Goal: Information Seeking & Learning: Understand process/instructions

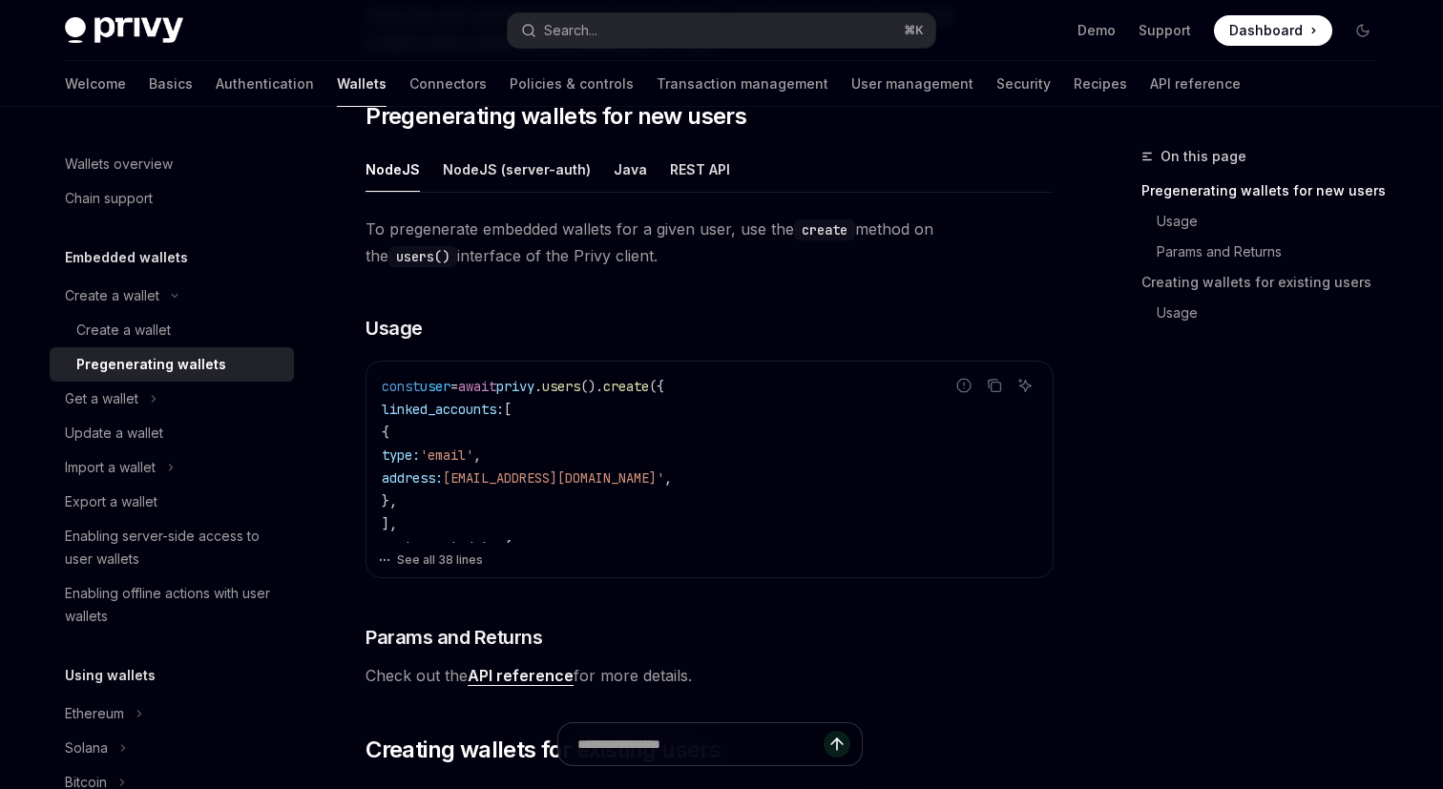
scroll to position [373, 0]
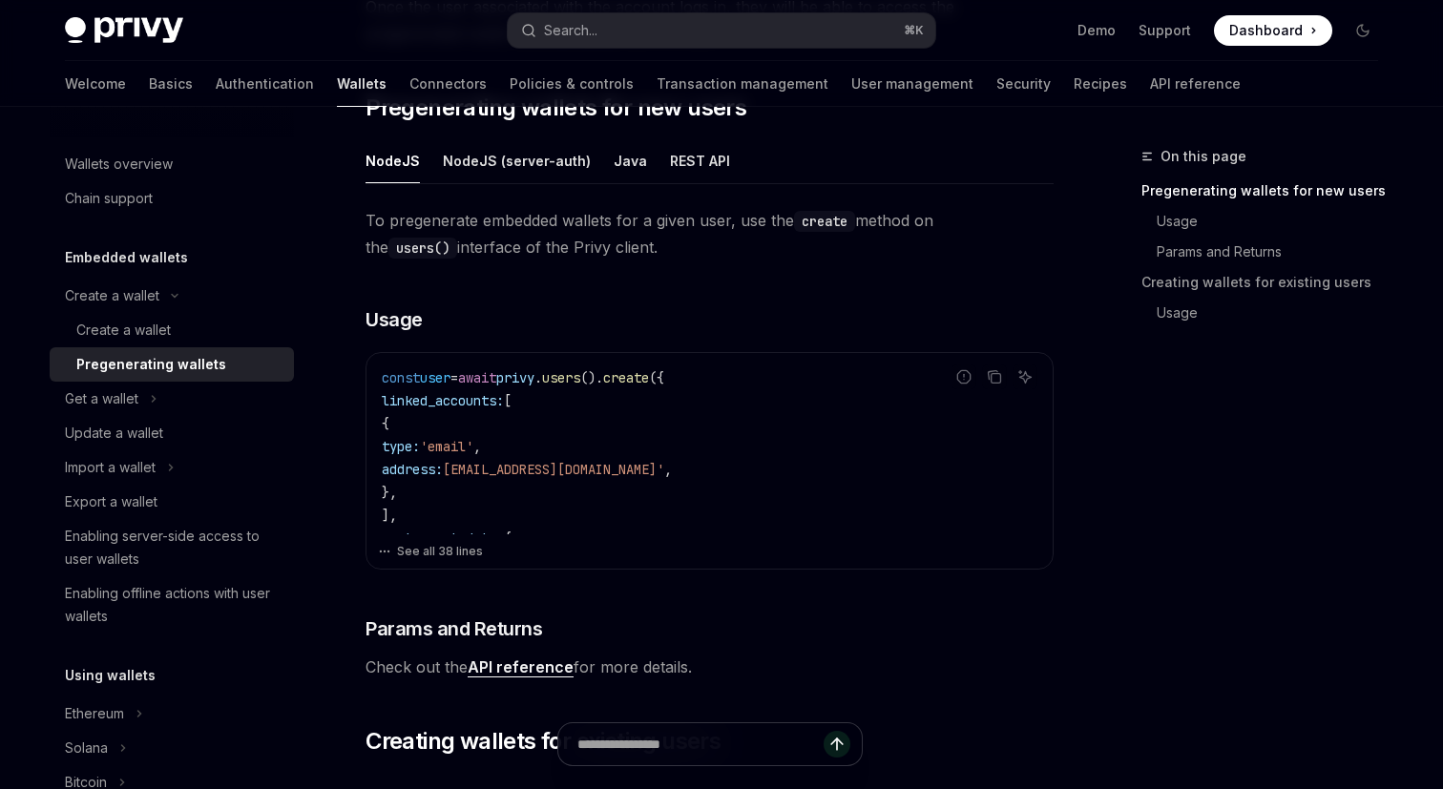
drag, startPoint x: 375, startPoint y: 375, endPoint x: 451, endPoint y: 526, distance: 169.0
click at [451, 526] on div "const user = await privy . users (). create ({ linked_accounts: [ { type: 'emai…" at bounding box center [709, 443] width 686 height 181
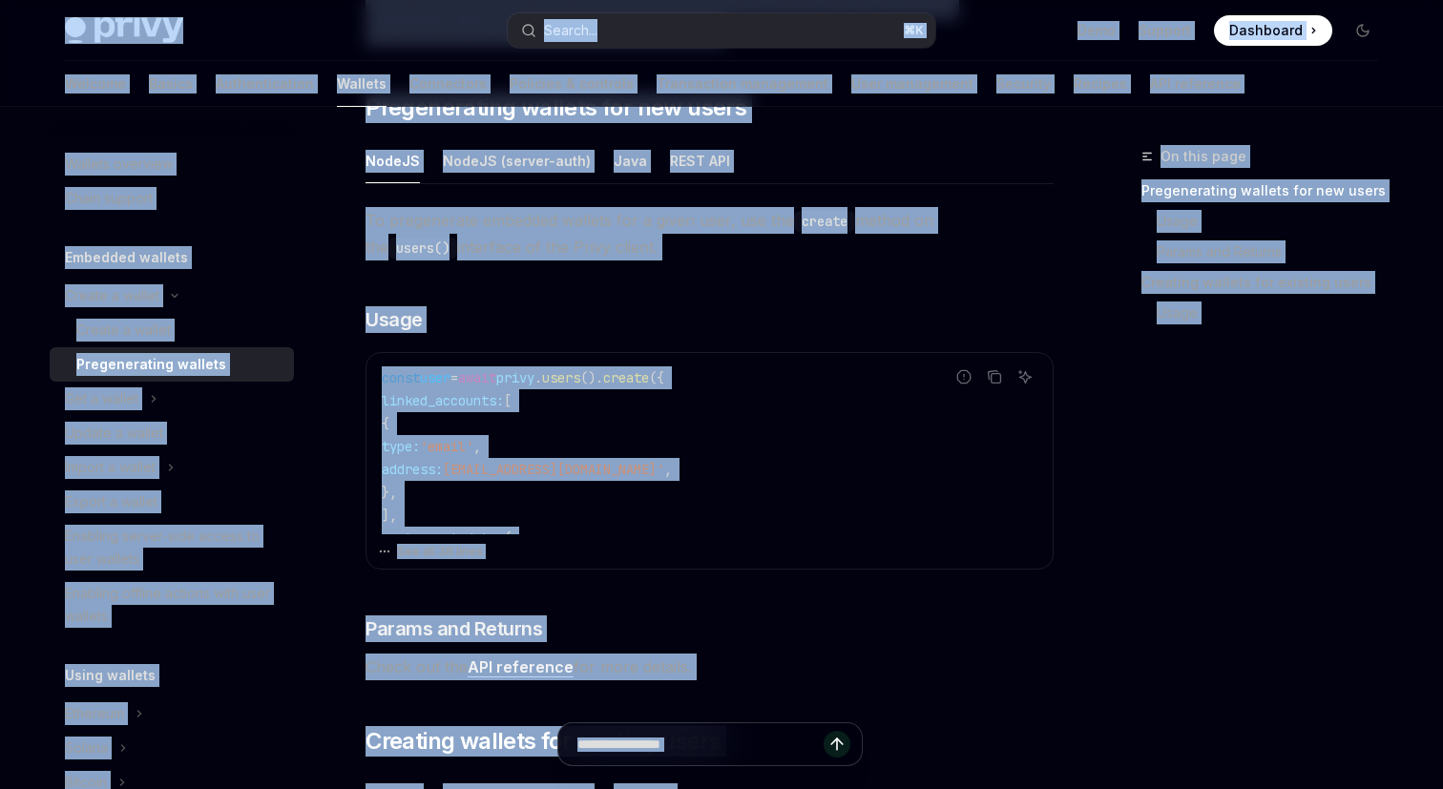
copy div "Lorem Ipsu dolo sita Consec... ⌘ A Elit Seddoei Temporinc Utlaboree Dolore... M…"
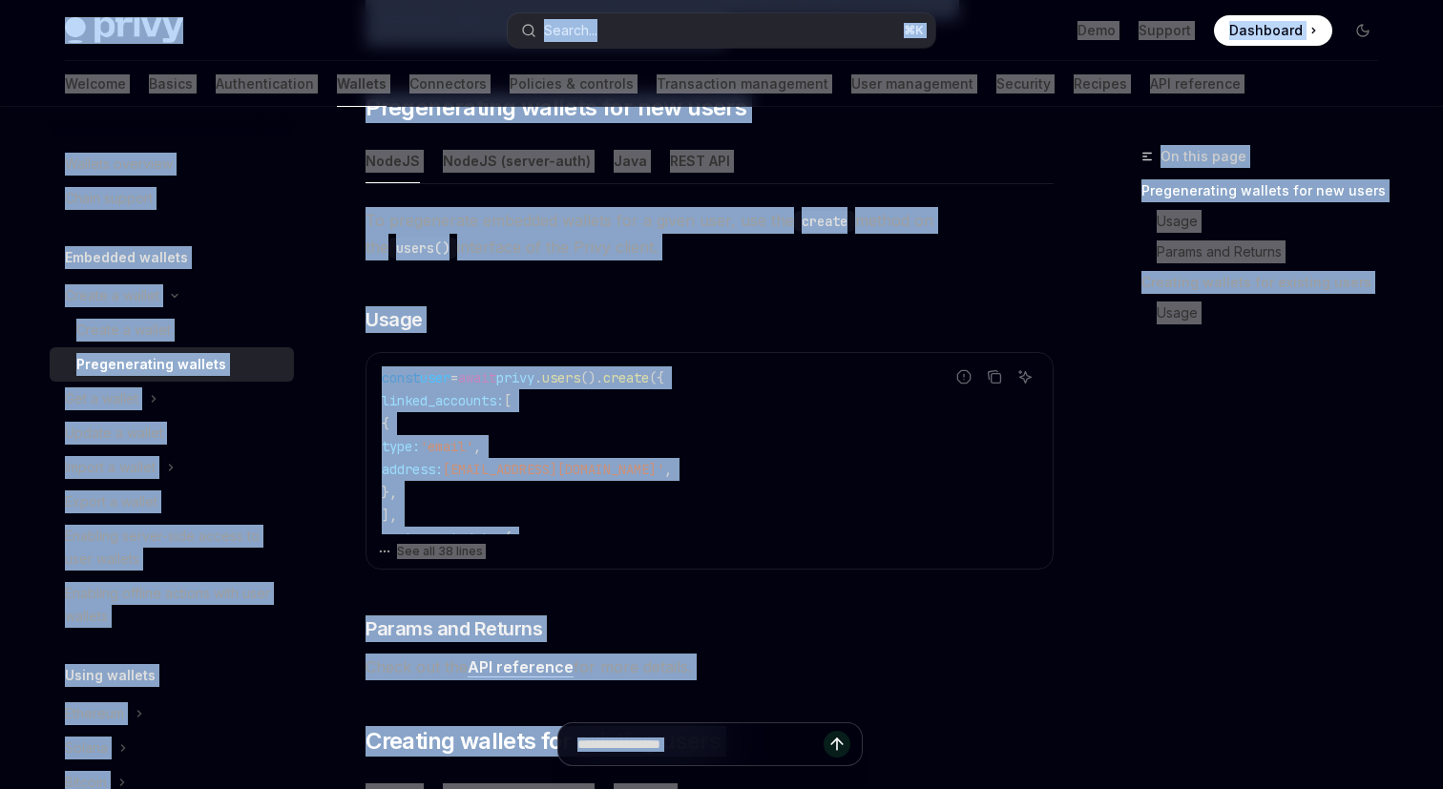
click at [893, 422] on code "const user = await privy . users (). create ({ linked_accounts: [ { type: 'emai…" at bounding box center [710, 801] width 656 height 870
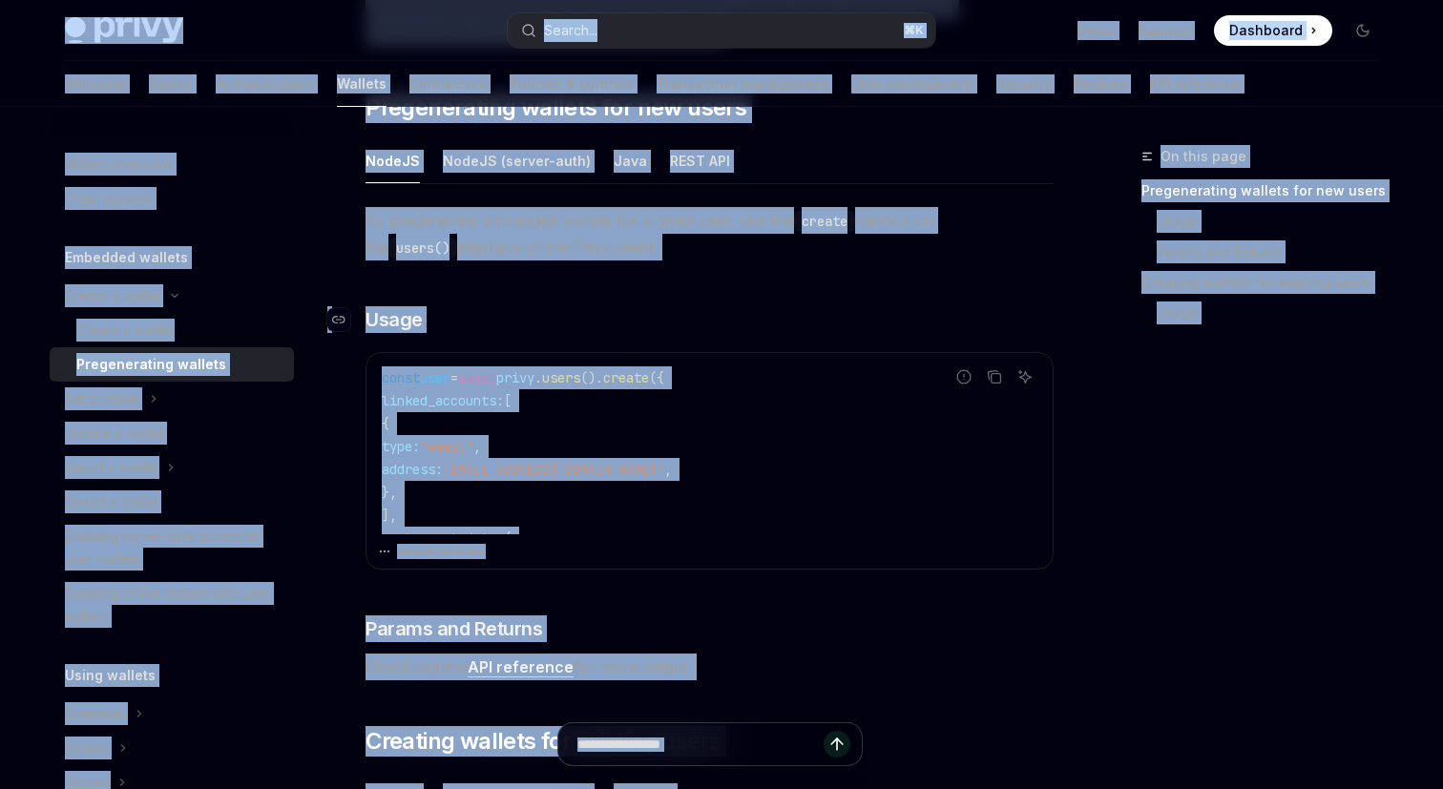
click at [538, 317] on h3 "​ Usage" at bounding box center [709, 319] width 688 height 27
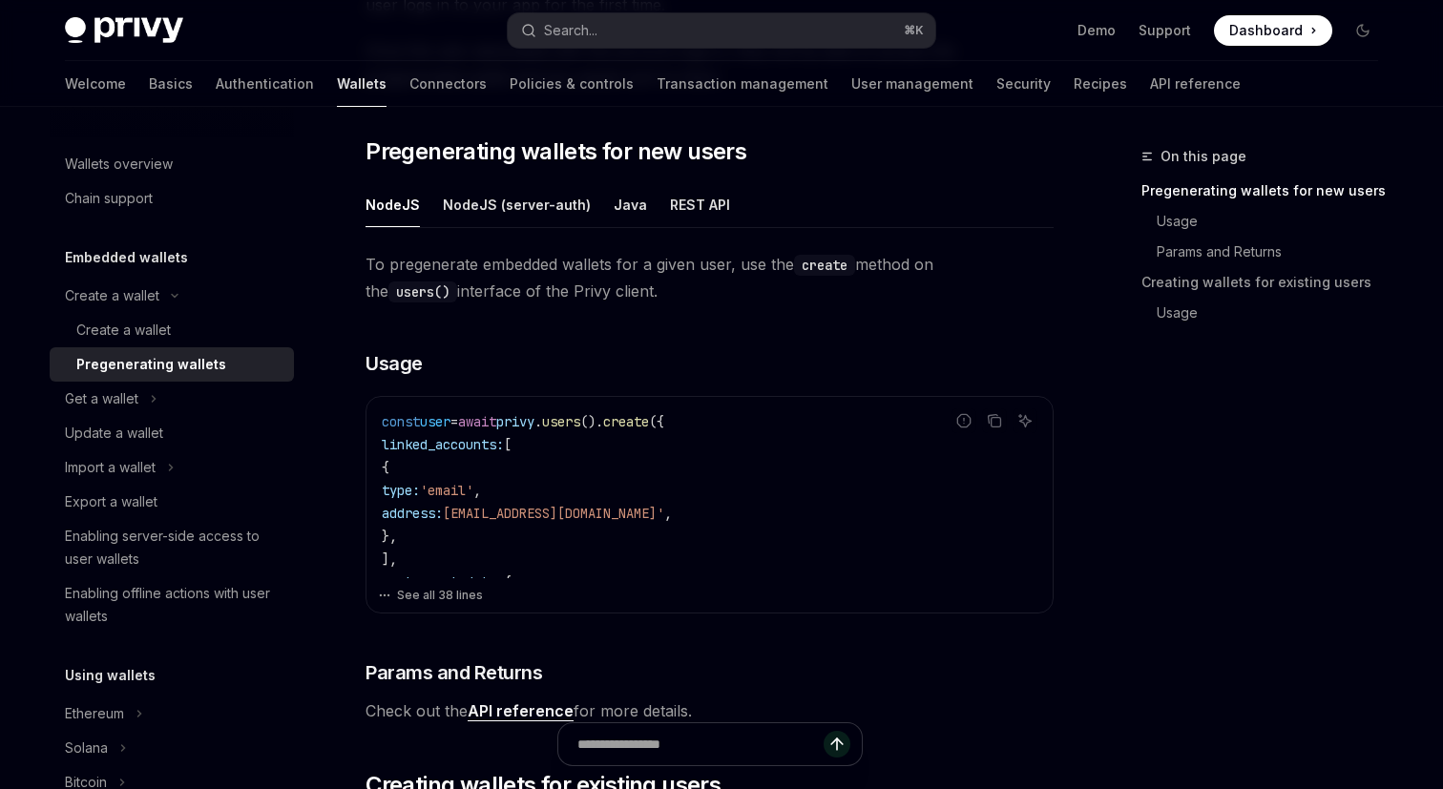
scroll to position [331, 0]
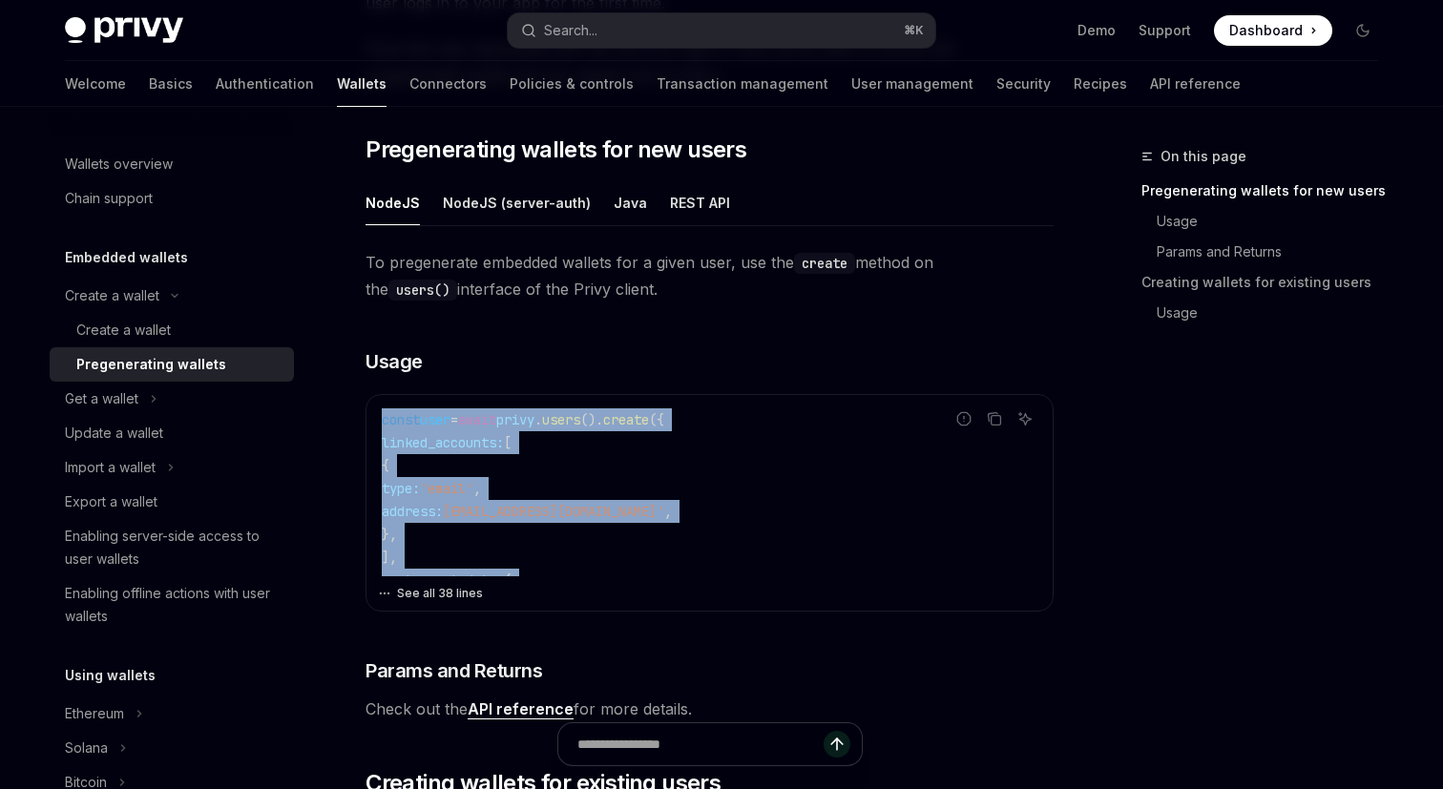
drag, startPoint x: 379, startPoint y: 424, endPoint x: 538, endPoint y: 589, distance: 229.5
click at [538, 589] on div "Report incorrect code Copy Ask AI const user = await privy . users (). create (…" at bounding box center [709, 503] width 688 height 218
copy code "const user = await privy . users (). create ({ linked_accounts: [ { type: 'emai…"
click at [501, 196] on button "NodeJS (server-auth)" at bounding box center [517, 202] width 148 height 45
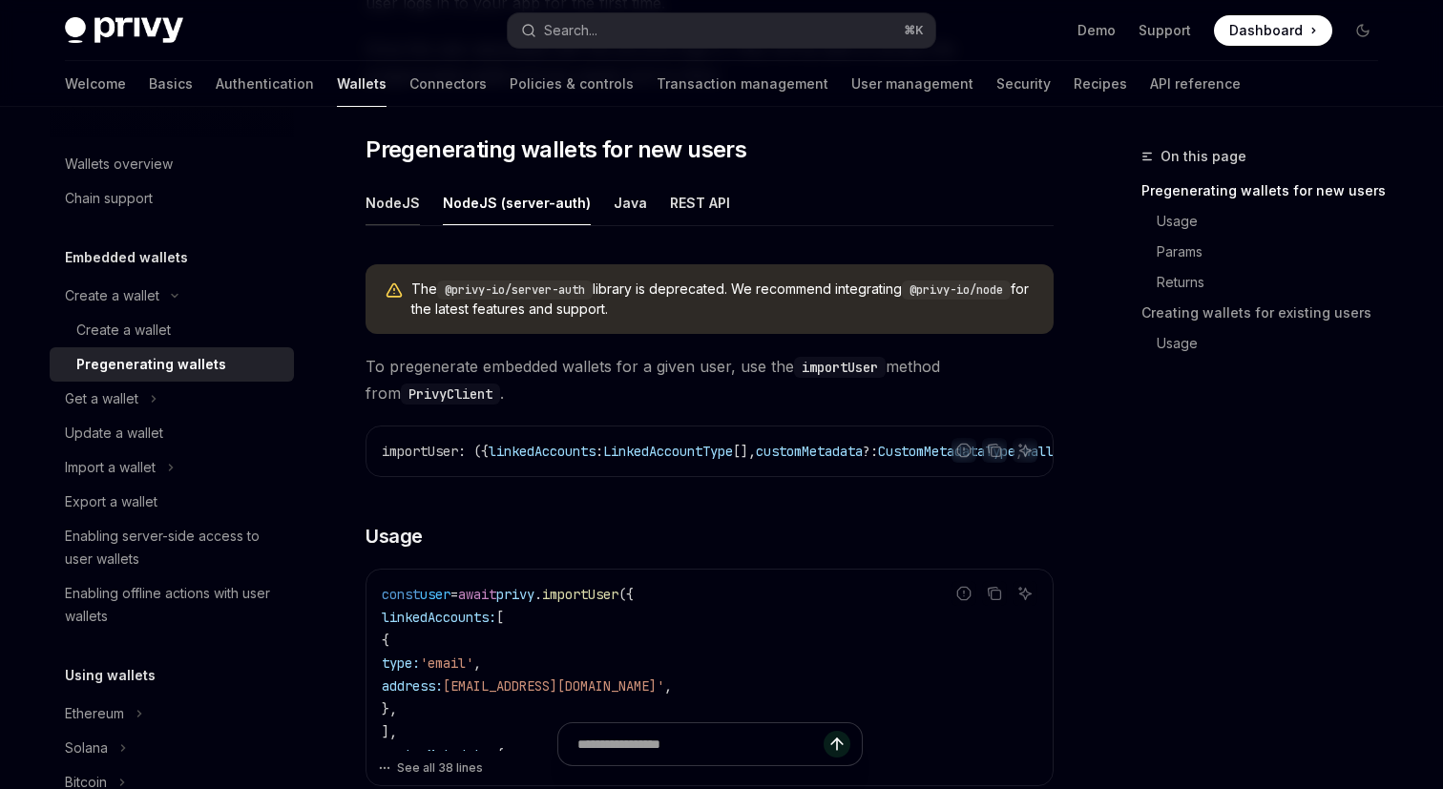
click at [396, 209] on button "NodeJS" at bounding box center [392, 202] width 54 height 45
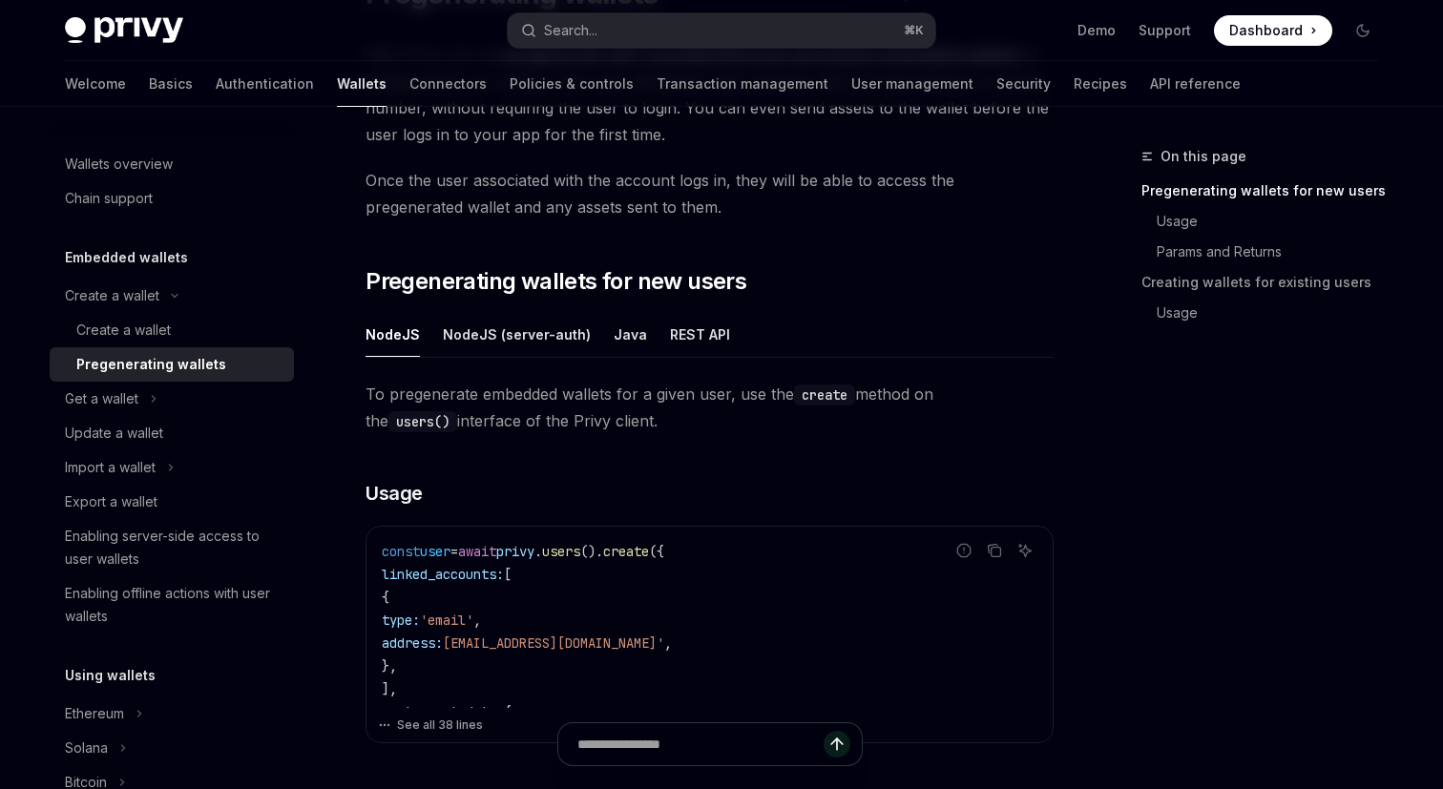
scroll to position [182, 0]
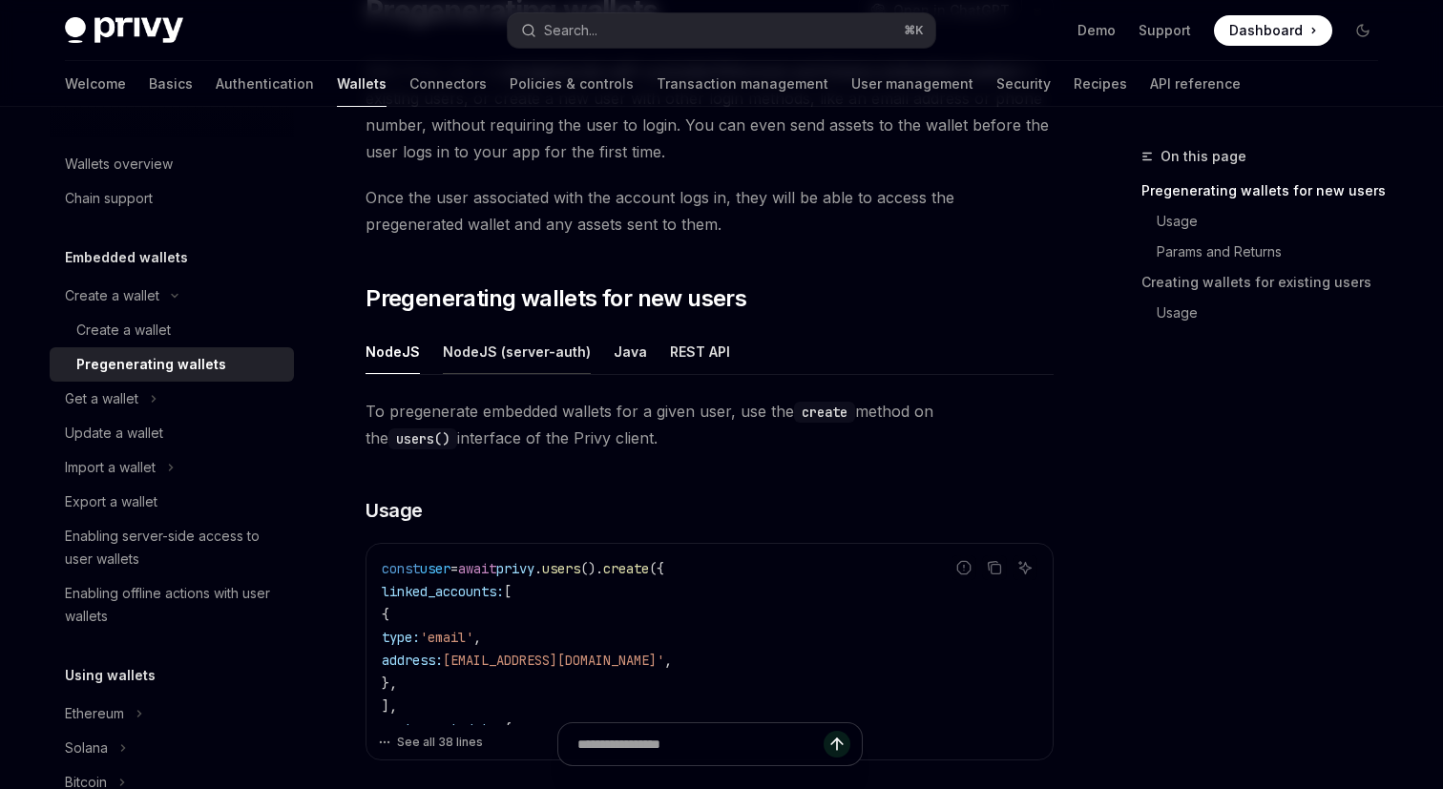
click at [519, 360] on button "NodeJS (server-auth)" at bounding box center [517, 351] width 148 height 45
type textarea "*"
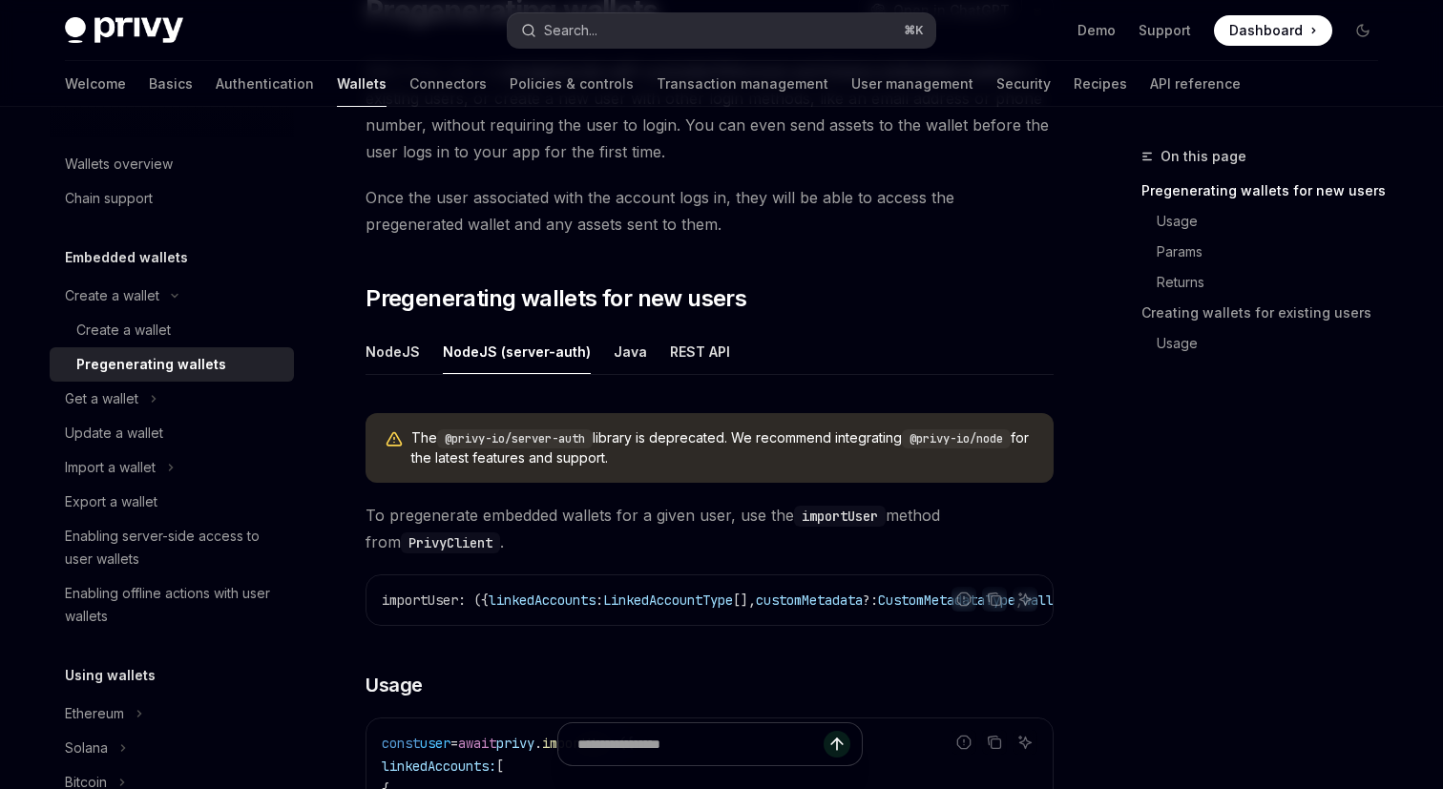
click at [577, 39] on div "Search..." at bounding box center [570, 30] width 53 height 23
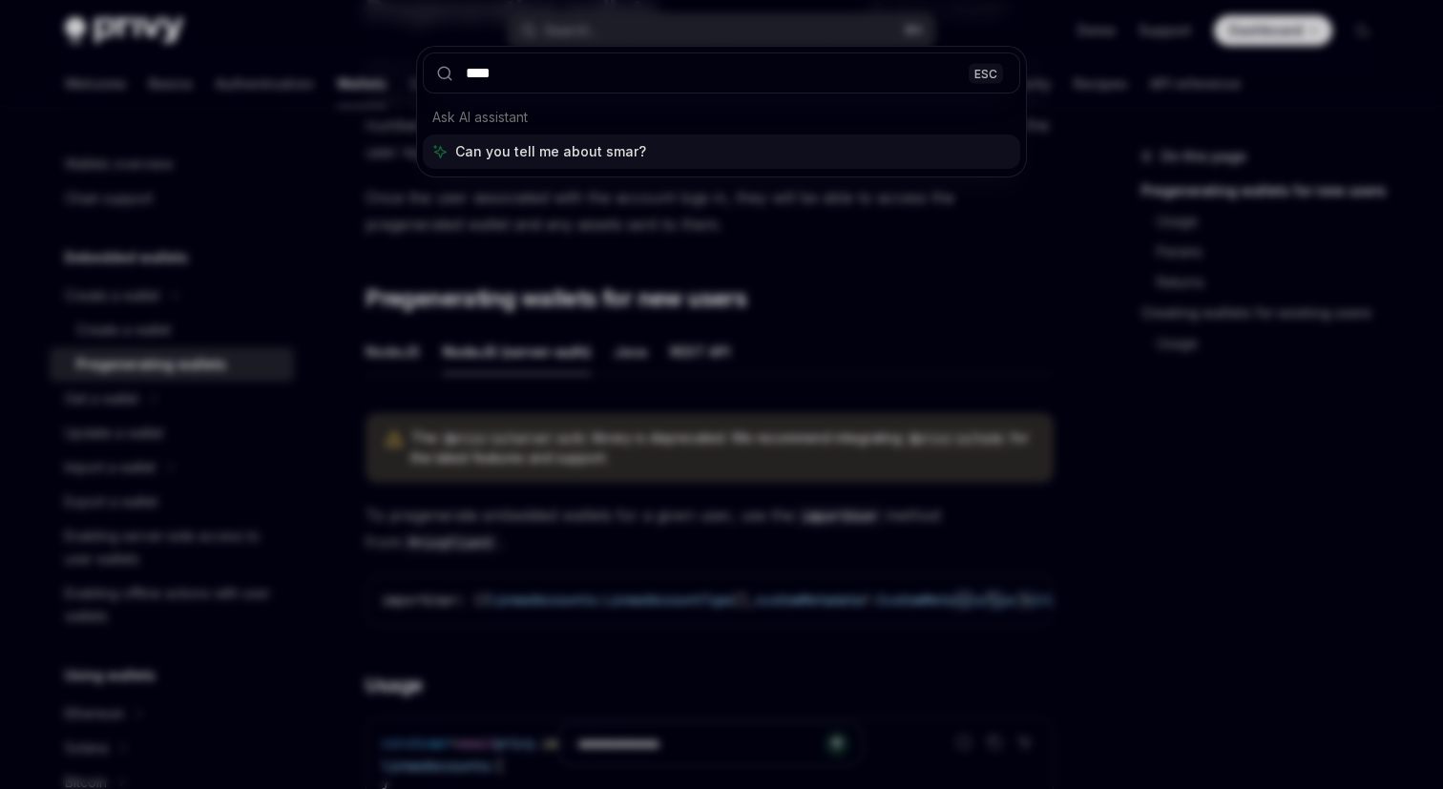
type input "*****"
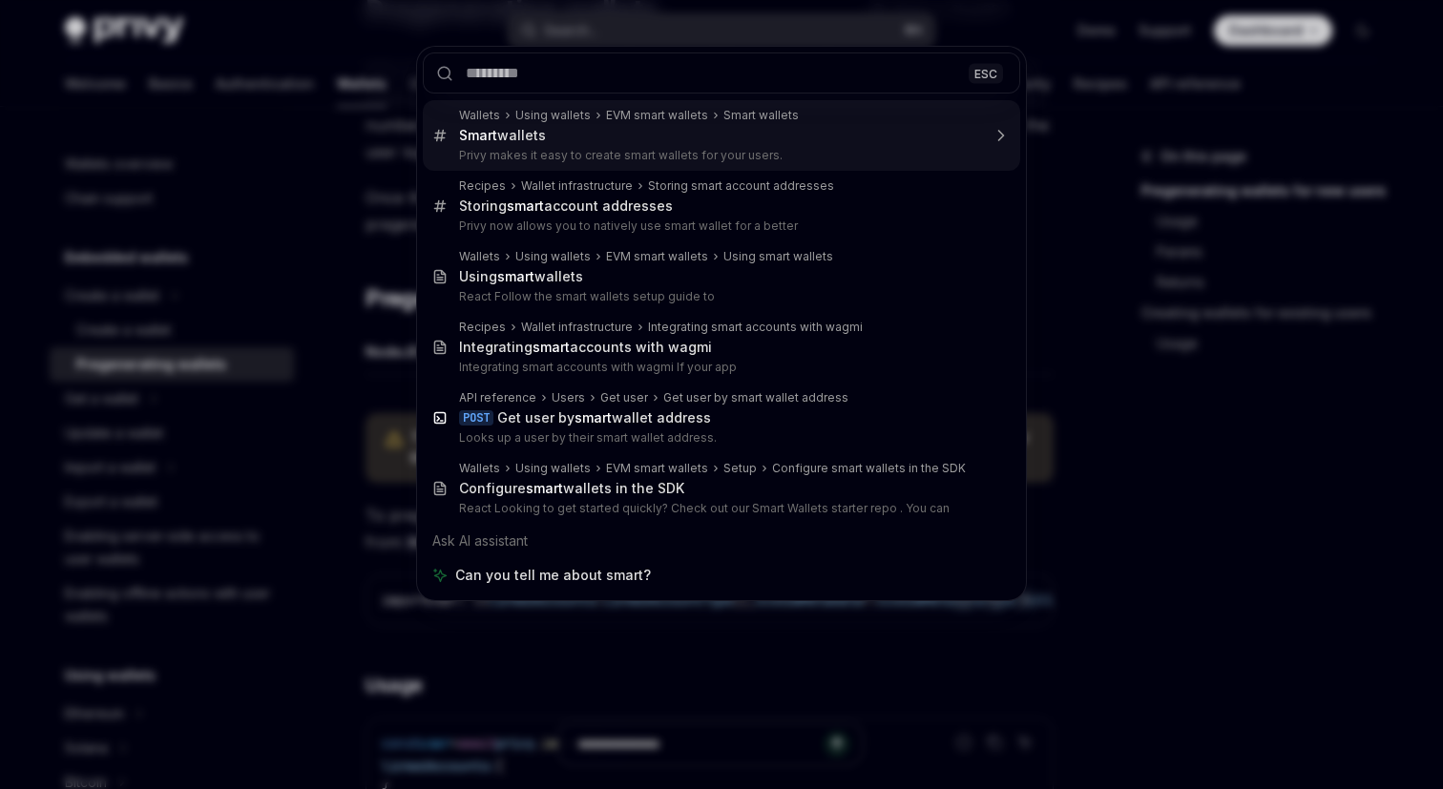
type textarea "*"
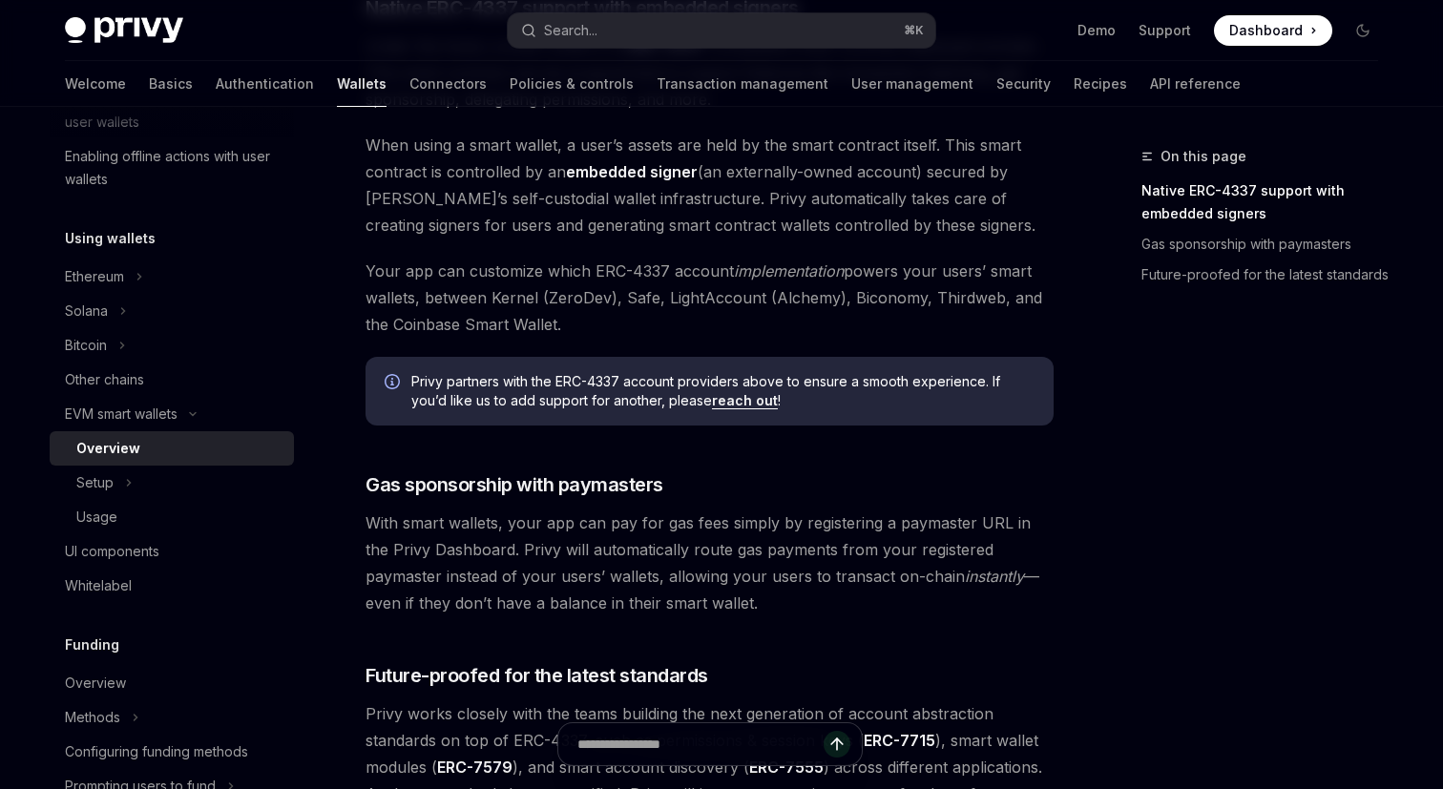
scroll to position [1277, 0]
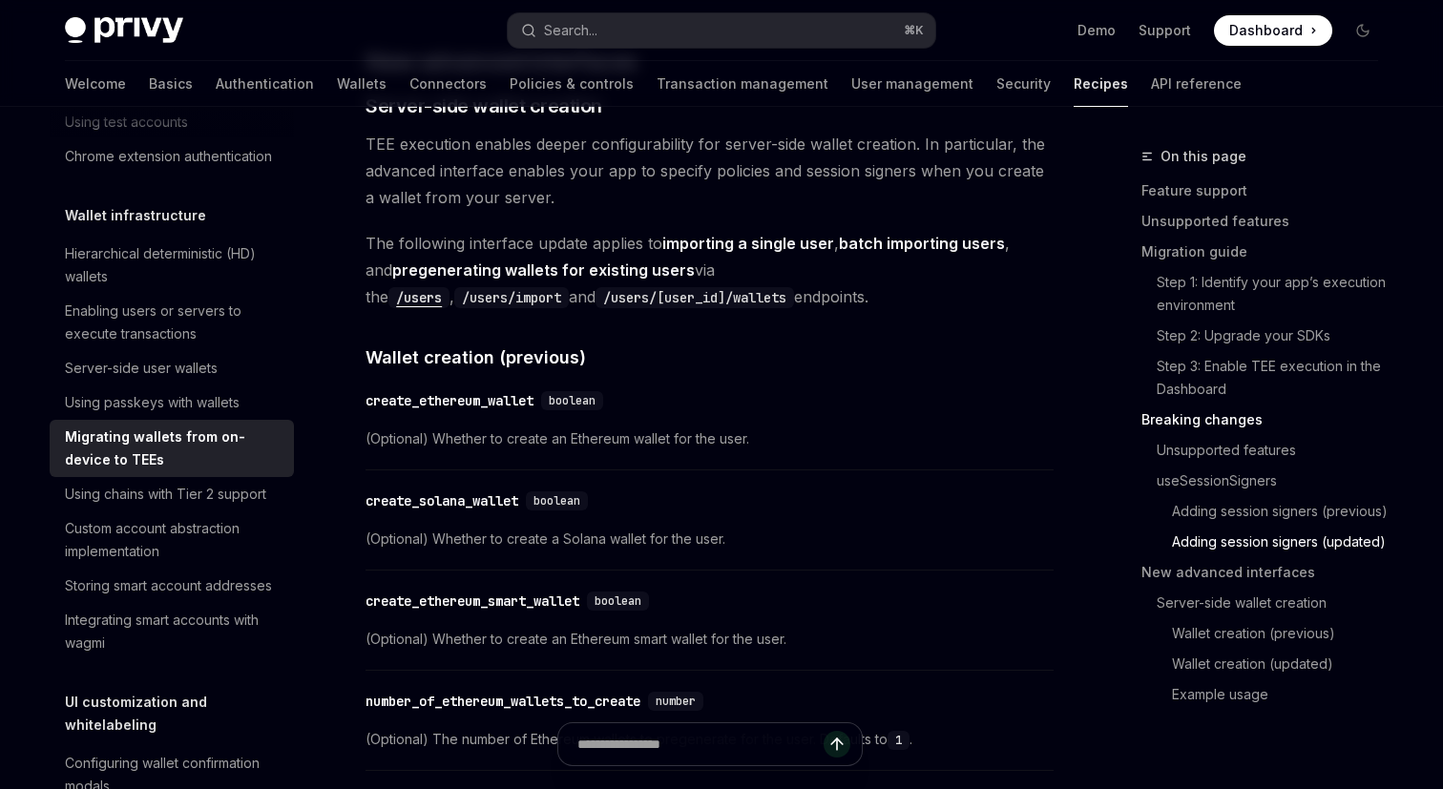
scroll to position [4649, 0]
